Goal: Task Accomplishment & Management: Use online tool/utility

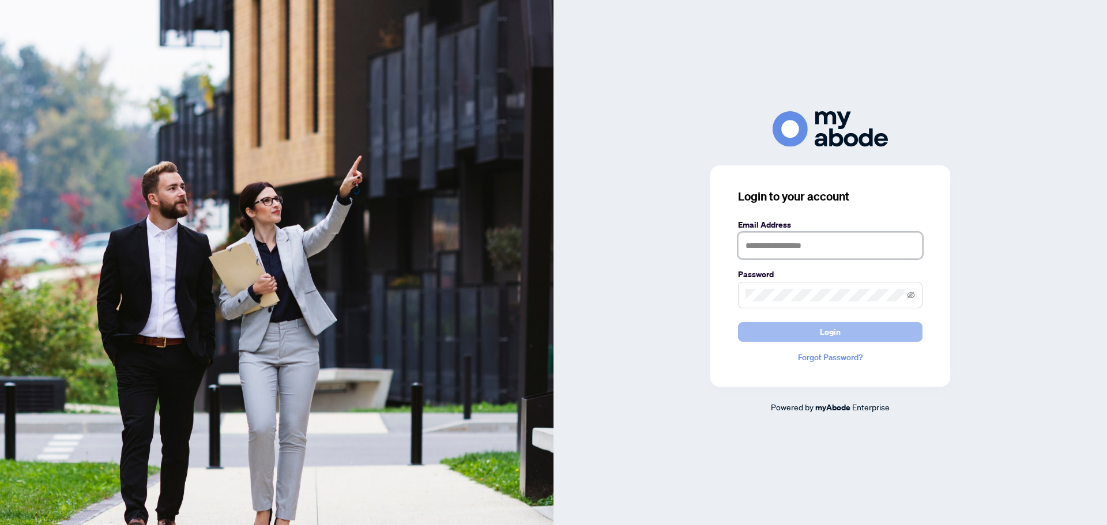
type input "**********"
click at [834, 336] on span "Login" at bounding box center [830, 332] width 21 height 18
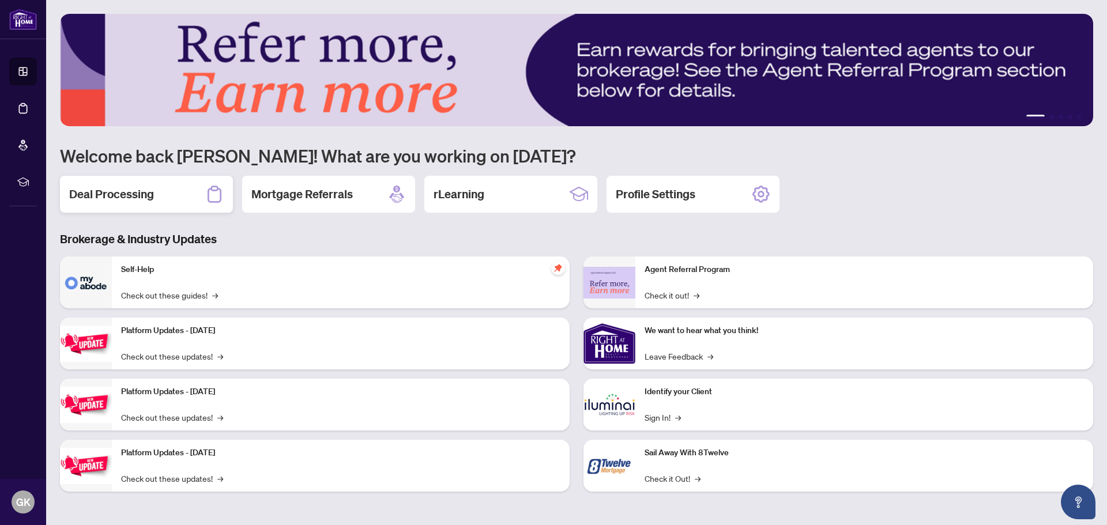
click at [118, 195] on h2 "Deal Processing" at bounding box center [111, 194] width 85 height 16
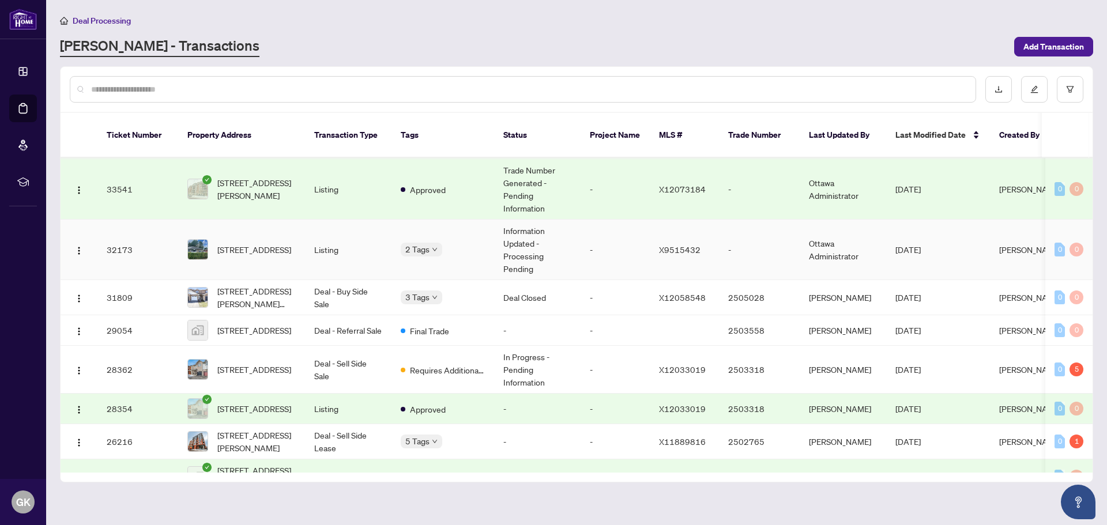
scroll to position [231, 0]
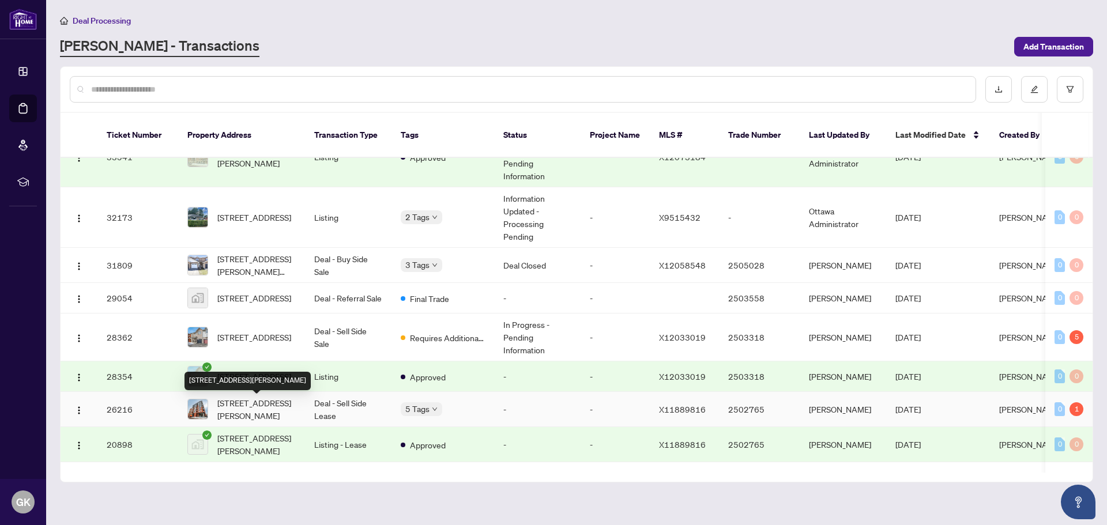
click at [258, 409] on span "401-10 James St, Ottawa Centre, Ontario K2P 1Y5, Canada" at bounding box center [256, 409] width 78 height 25
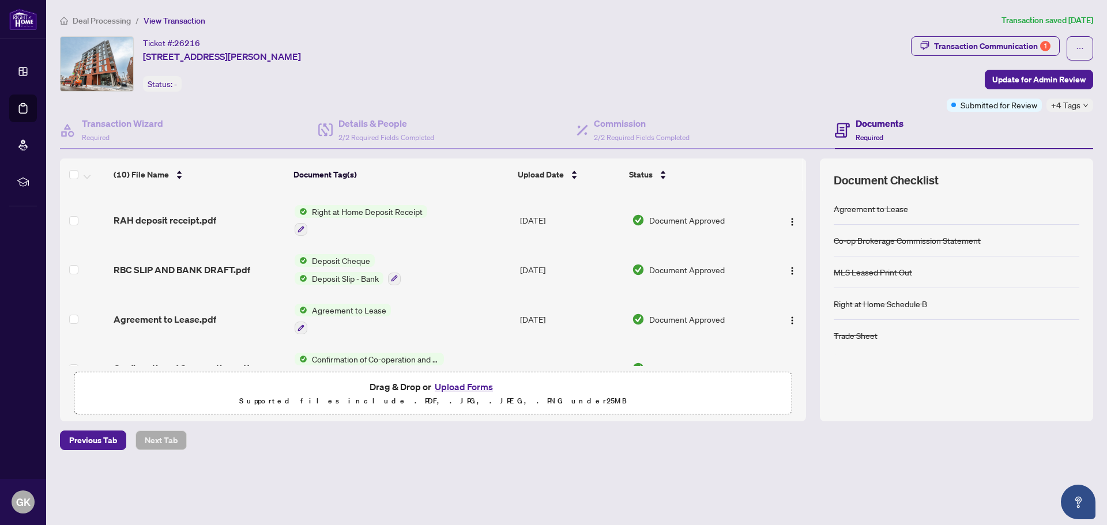
scroll to position [317, 0]
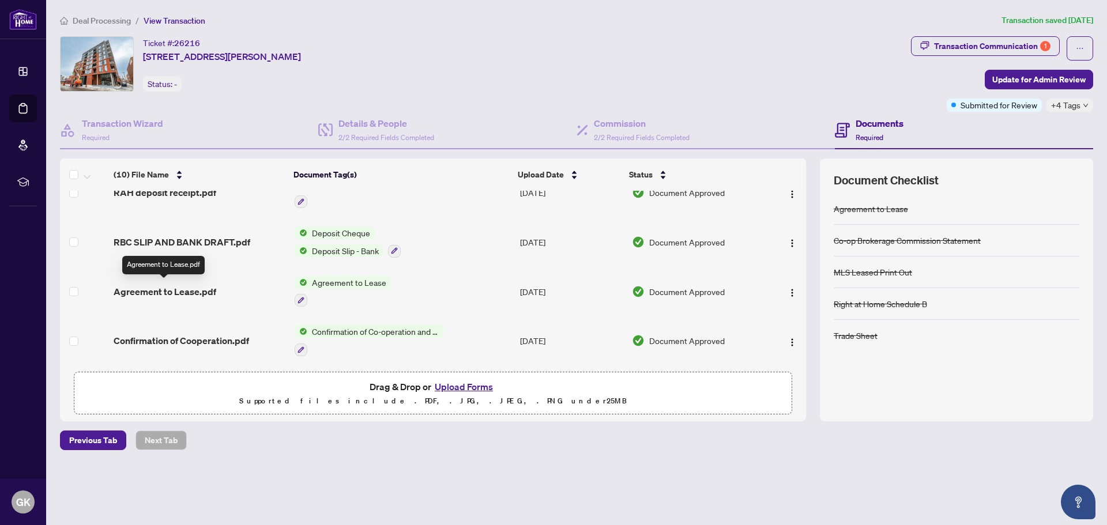
click at [187, 291] on span "Agreement to Lease.pdf" at bounding box center [165, 292] width 103 height 14
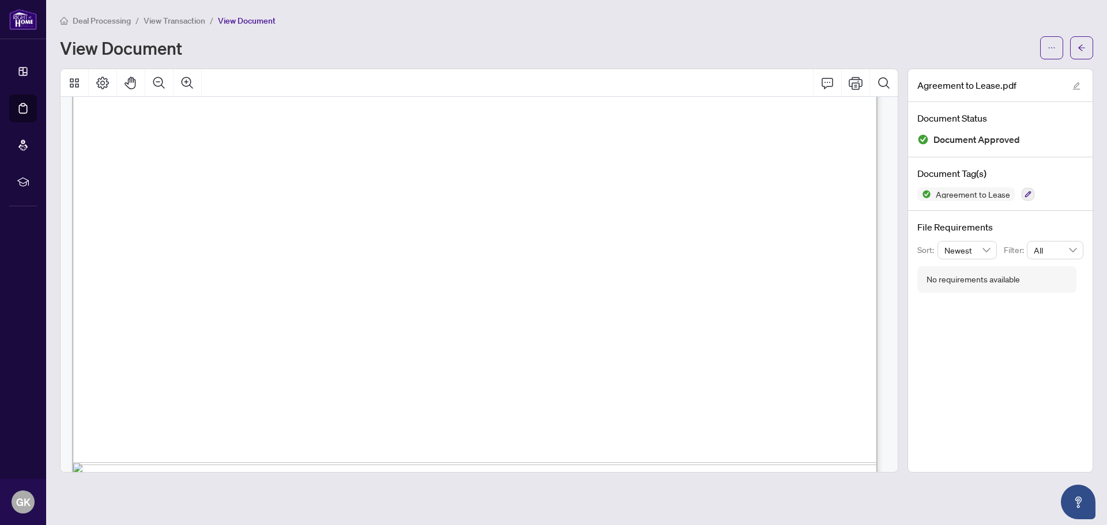
scroll to position [461, 0]
